Goal: Book appointment/travel/reservation

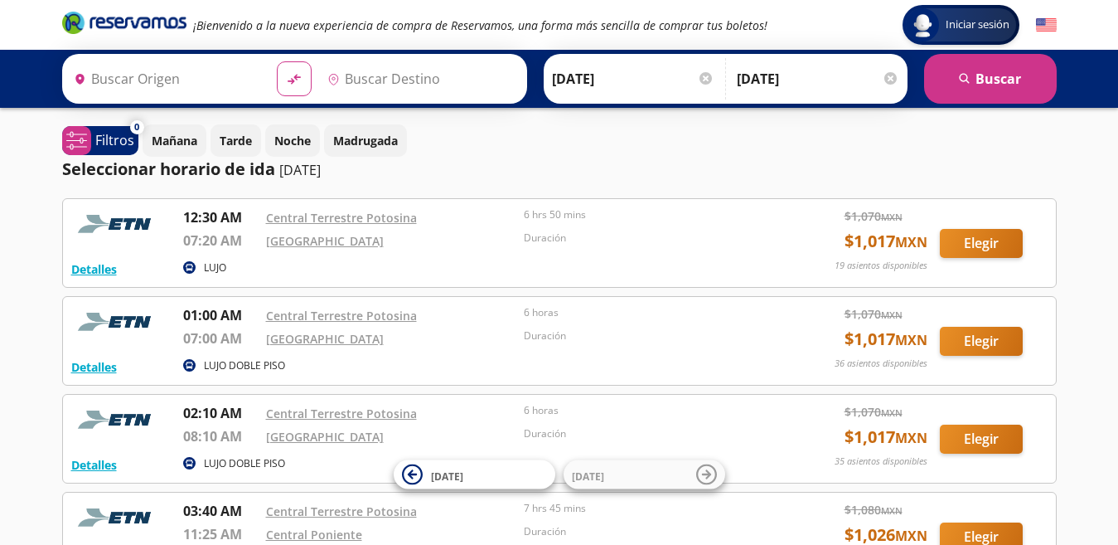
click at [414, 82] on input "Destino" at bounding box center [419, 78] width 197 height 41
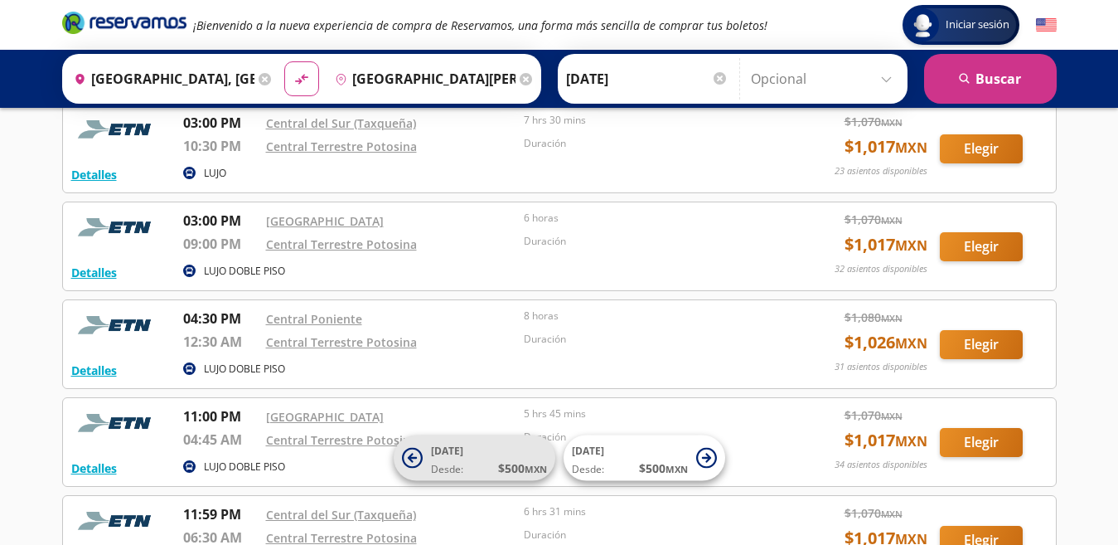
click at [483, 461] on span "Desde: $ 500 MXN" at bounding box center [489, 467] width 116 height 17
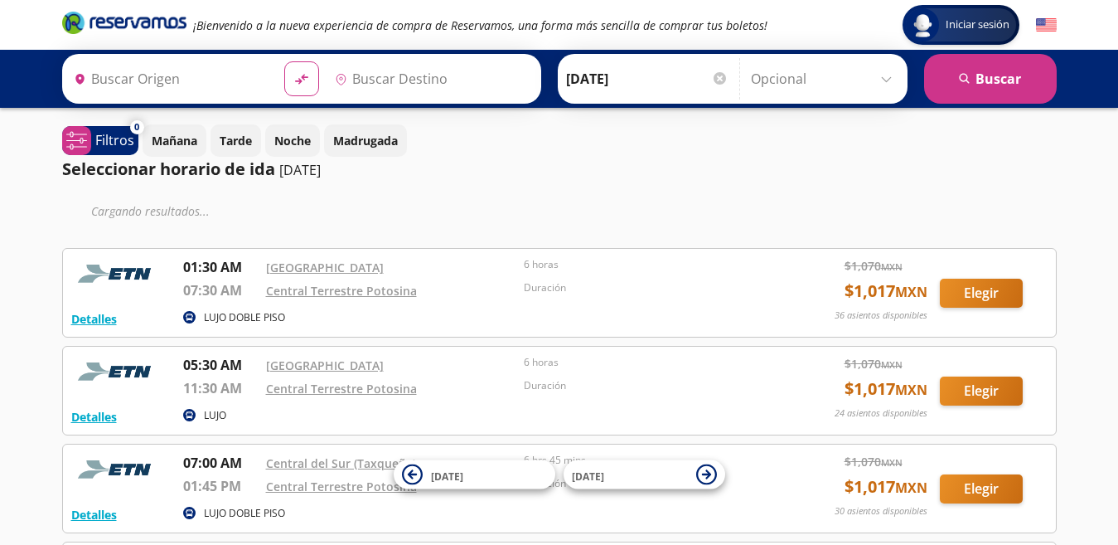
type input "Ciudad de México, Distrito Federal"
type input "San Luis Potosí, San Luis Potosí"
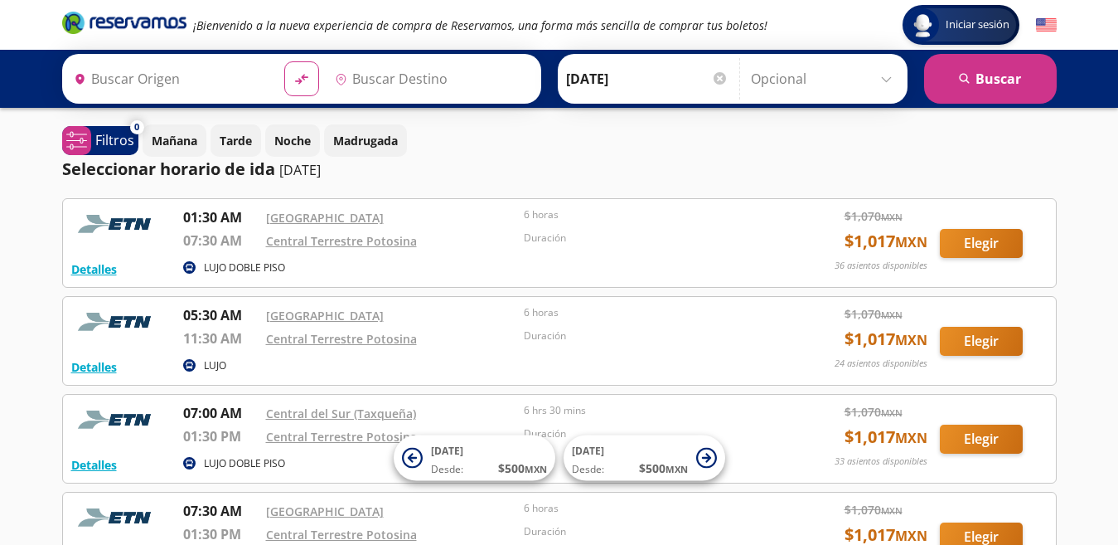
type input "Ciudad de México, Distrito Federal"
type input "San Luis Potosí, San Luis Potosí"
